Goal: Task Accomplishment & Management: Manage account settings

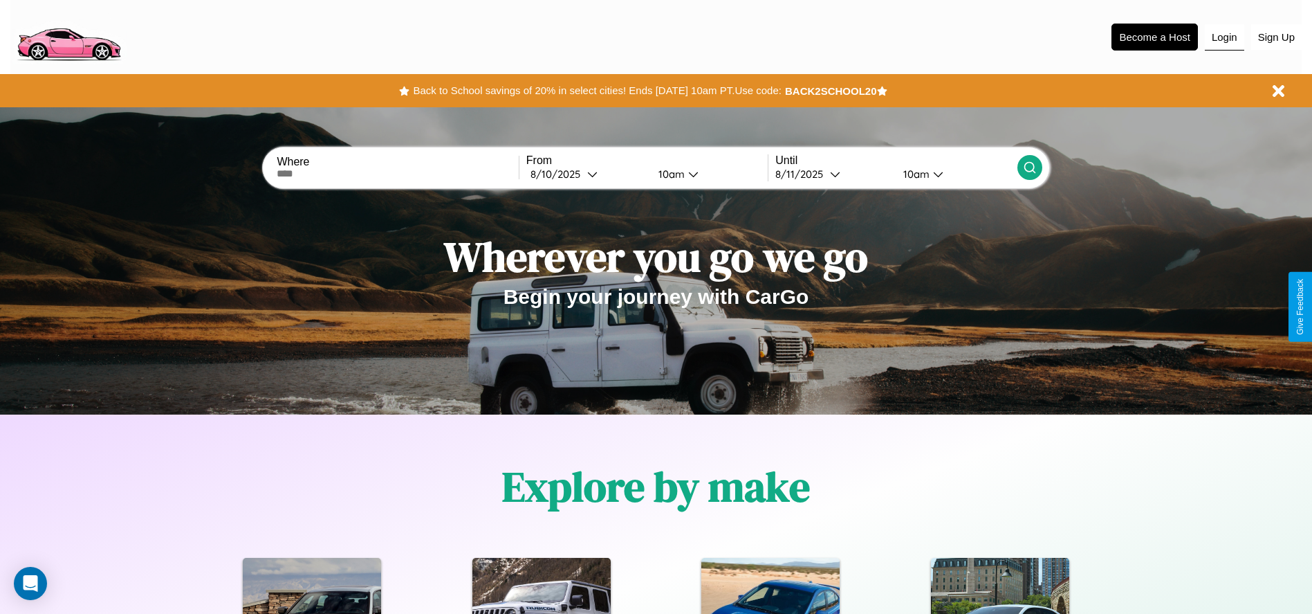
click at [1224, 37] on button "Login" at bounding box center [1224, 37] width 39 height 26
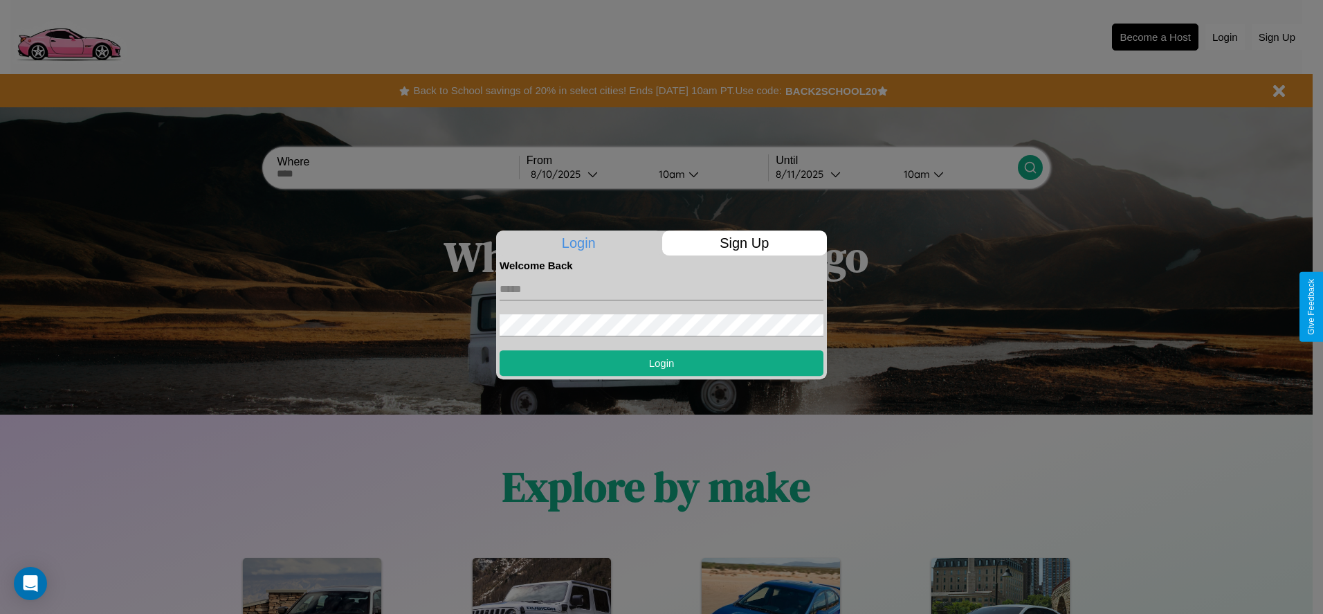
click at [661, 288] on input "text" at bounding box center [661, 289] width 324 height 22
type input "**********"
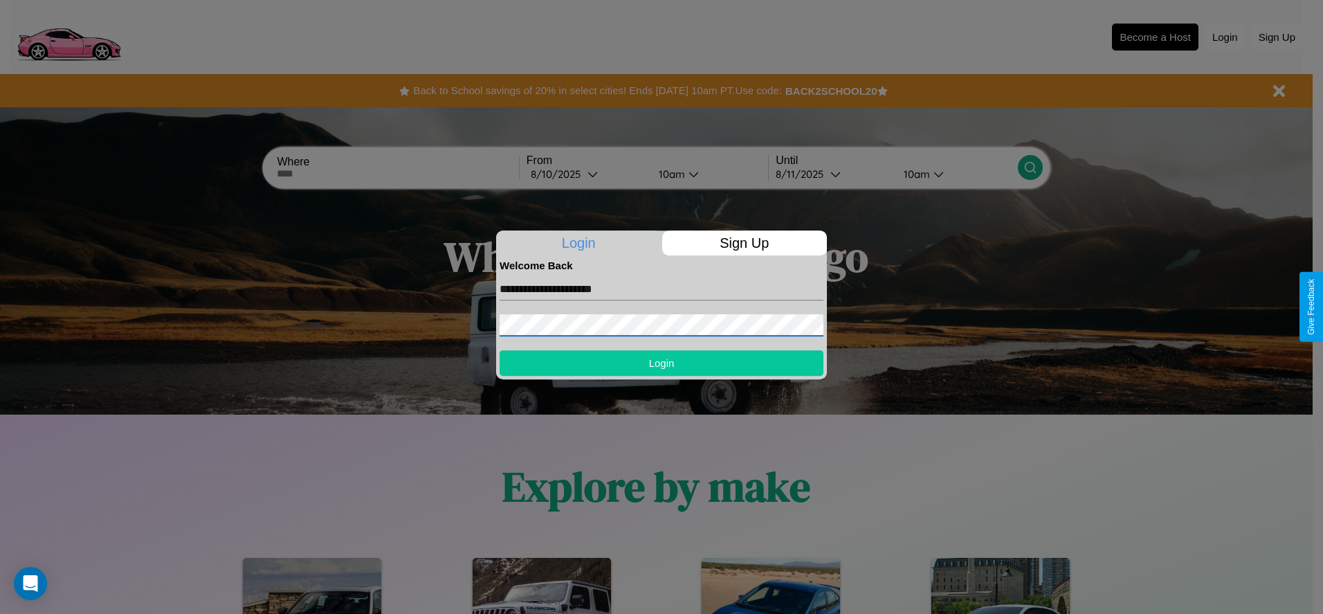
click at [661, 362] on button "Login" at bounding box center [661, 363] width 324 height 26
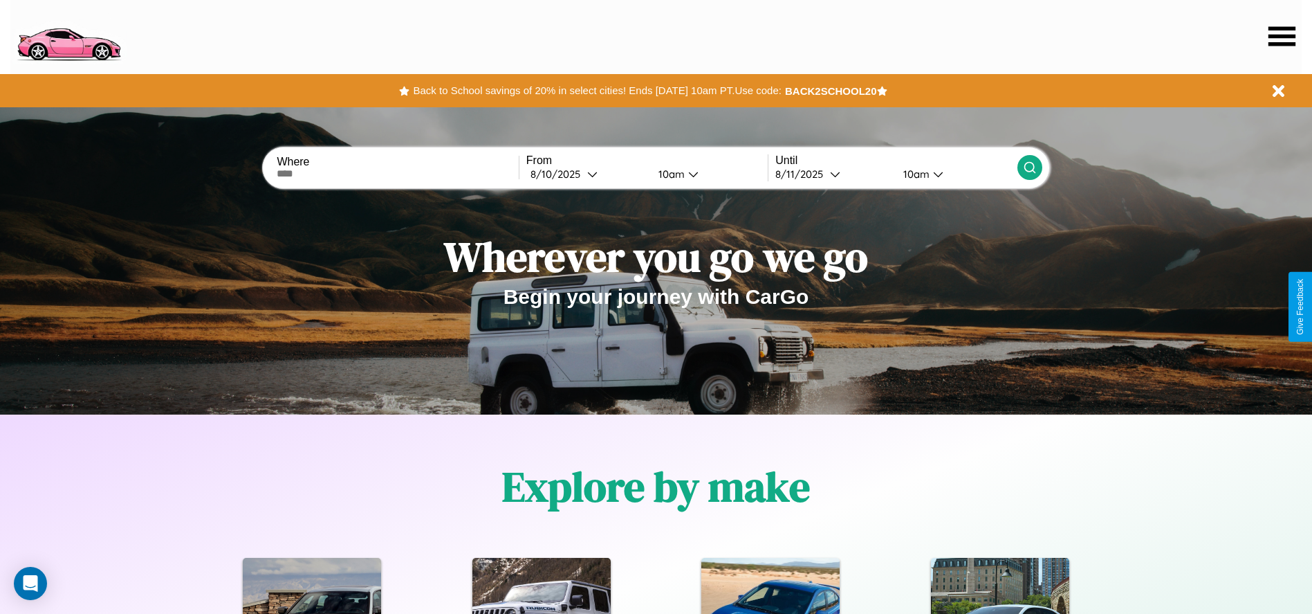
click at [1282, 36] on icon at bounding box center [1282, 35] width 27 height 19
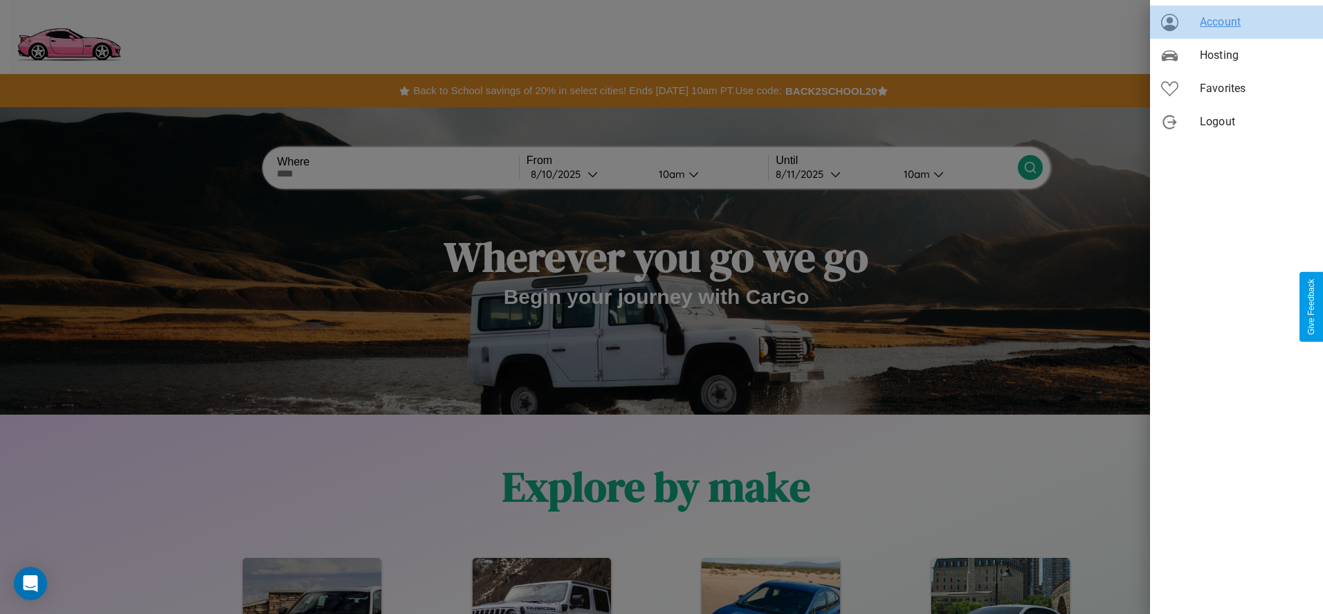
click at [1236, 22] on span "Account" at bounding box center [1255, 22] width 112 height 17
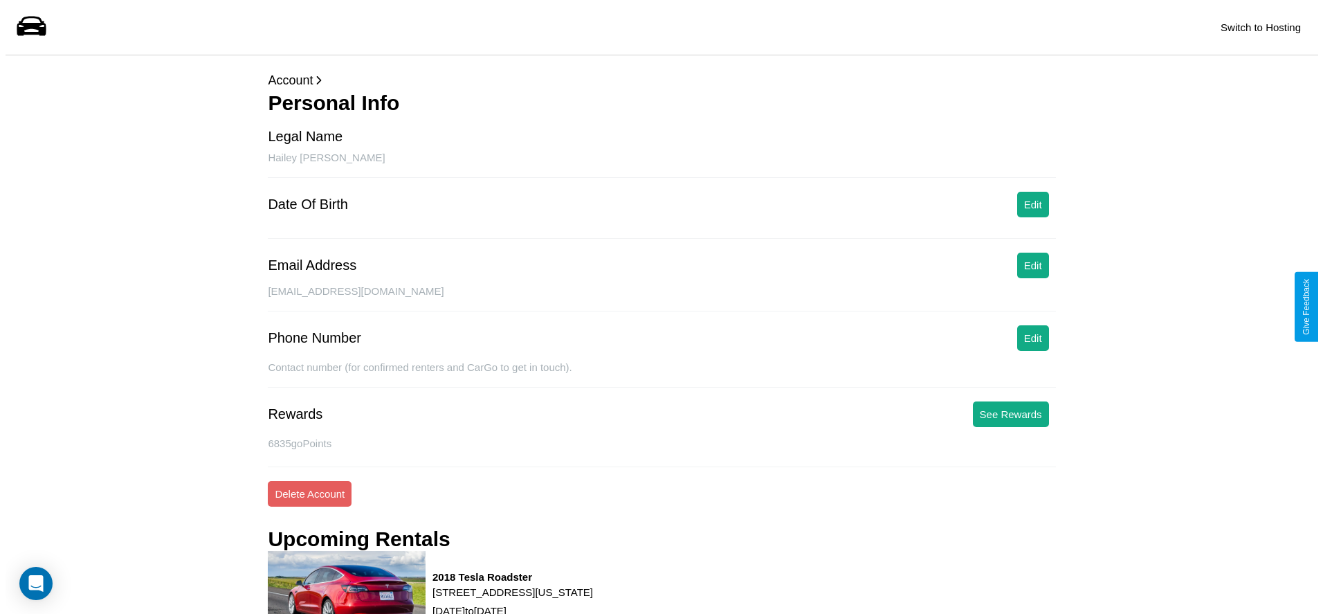
scroll to position [187, 0]
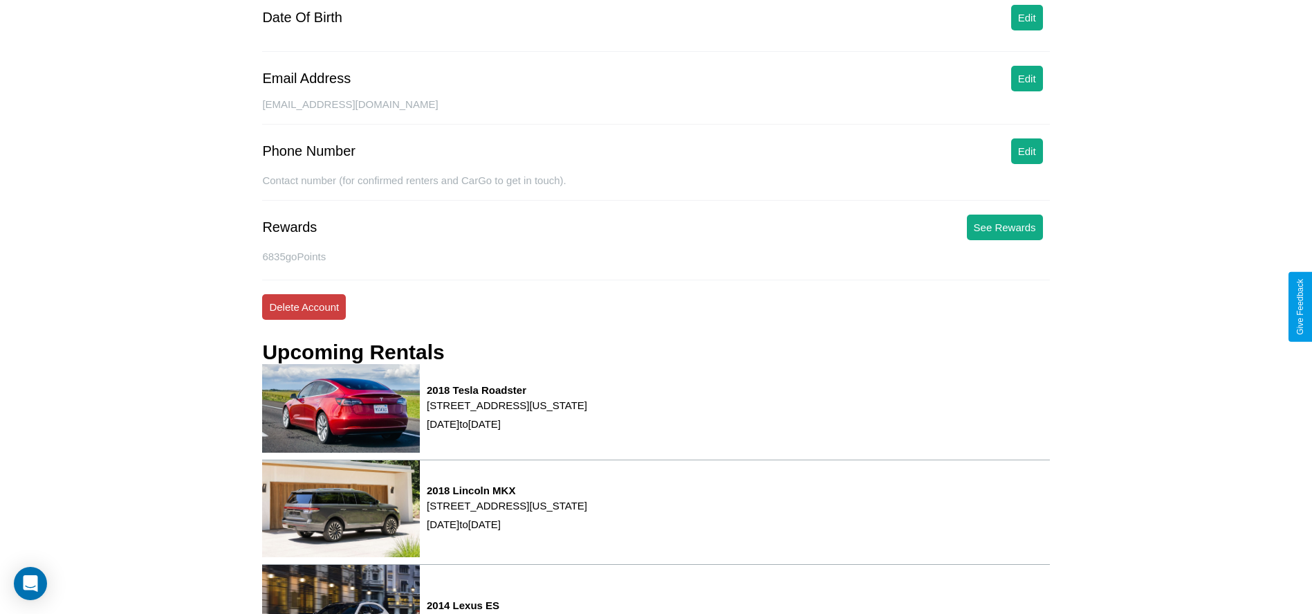
click at [304, 306] on button "Delete Account" at bounding box center [304, 307] width 84 height 26
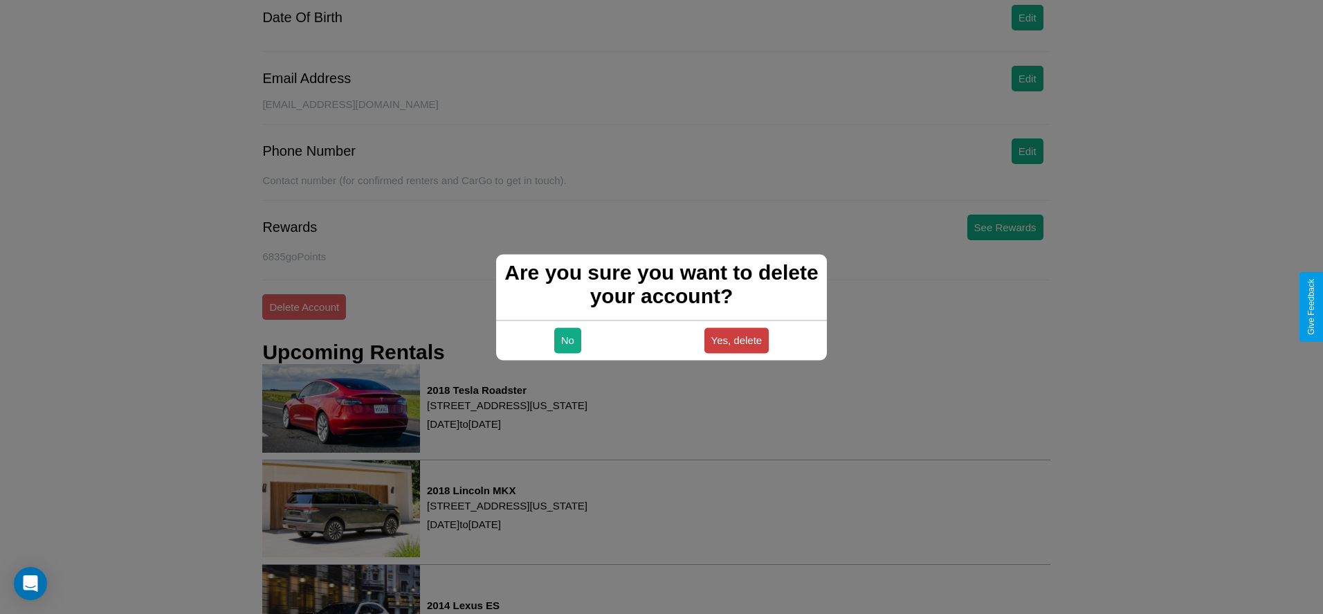
click at [736, 340] on button "Yes, delete" at bounding box center [736, 340] width 65 height 26
